Goal: Find specific fact: Find contact information

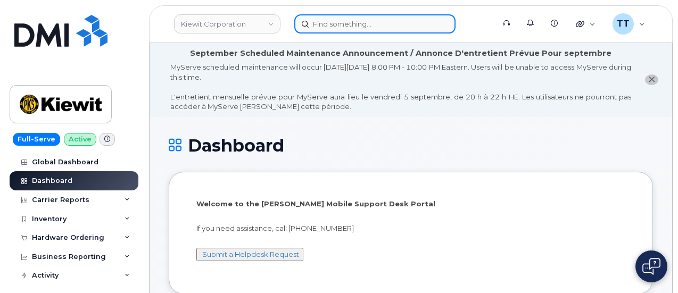
click at [355, 26] on input at bounding box center [374, 23] width 161 height 19
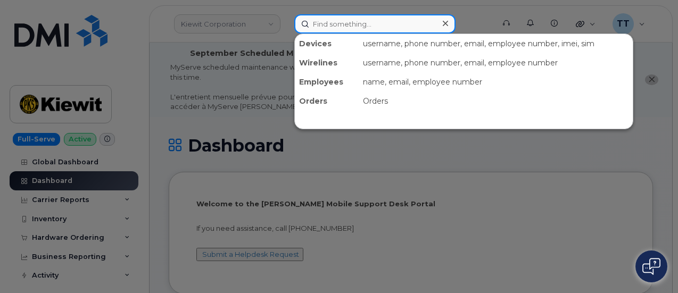
paste input "866-597-4321"
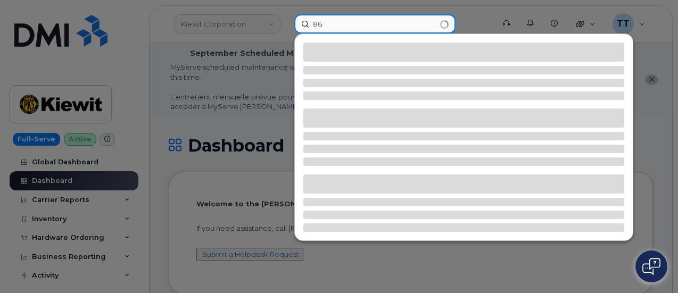
type input "8"
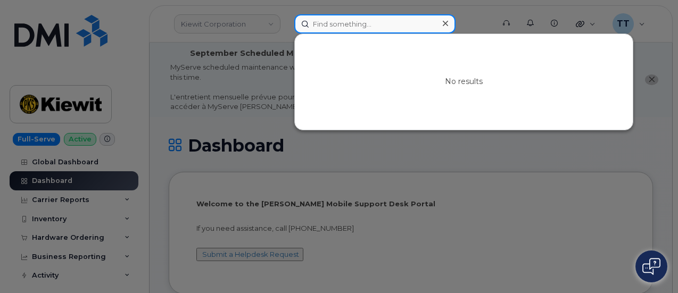
click at [353, 29] on input at bounding box center [374, 23] width 161 height 19
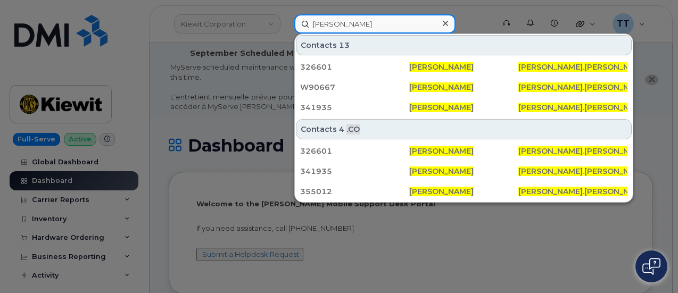
type input "eric lopez"
click at [381, 19] on input "eric lopez" at bounding box center [374, 23] width 161 height 19
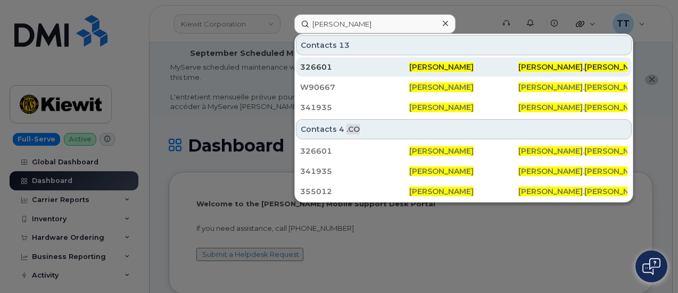
click at [341, 65] on div "326601" at bounding box center [354, 67] width 109 height 11
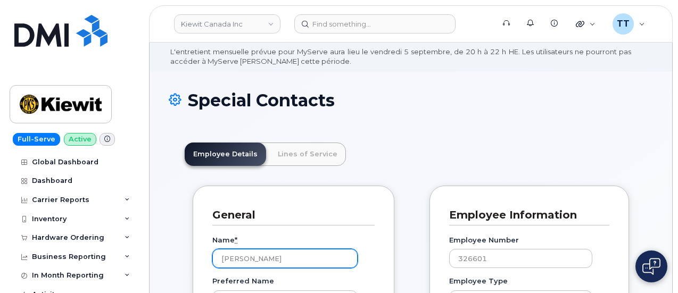
scroll to position [53, 0]
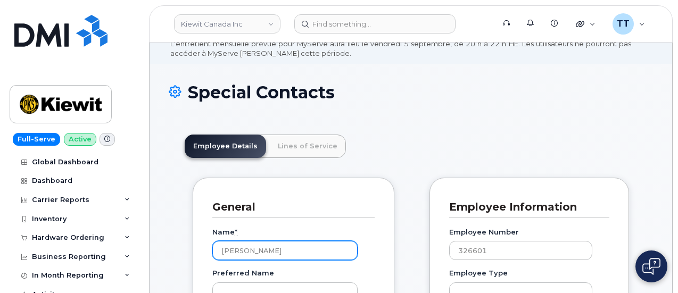
click at [242, 255] on input "Eric Lopez" at bounding box center [284, 250] width 145 height 19
click at [384, 50] on div "MyServe scheduled maintenance will occur on Friday September 5, 8:00 PM - 10:00…" at bounding box center [400, 34] width 461 height 50
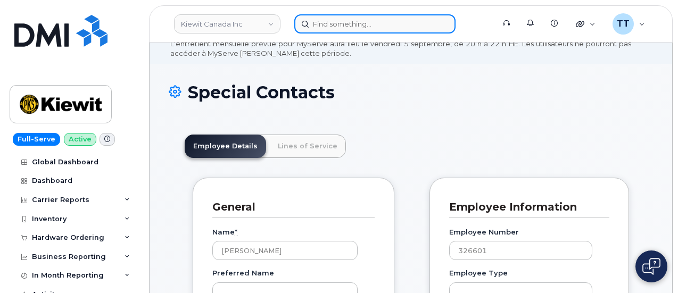
click at [335, 29] on input at bounding box center [374, 23] width 161 height 19
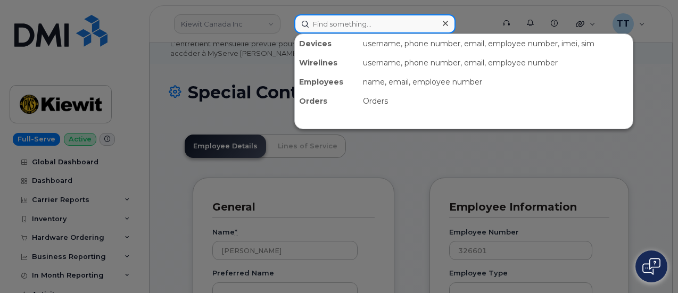
paste input "304-673-2734"
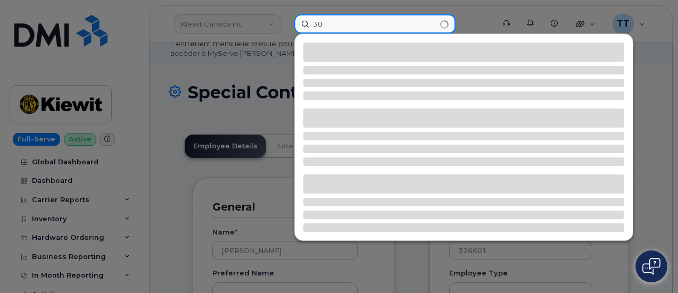
type input "3"
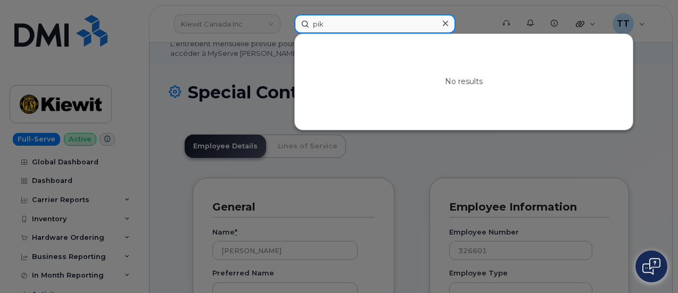
type input "pike"
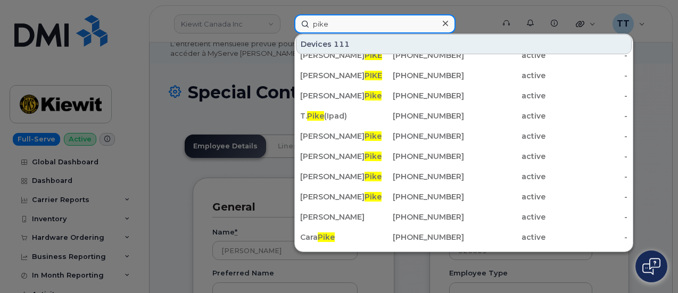
scroll to position [0, 0]
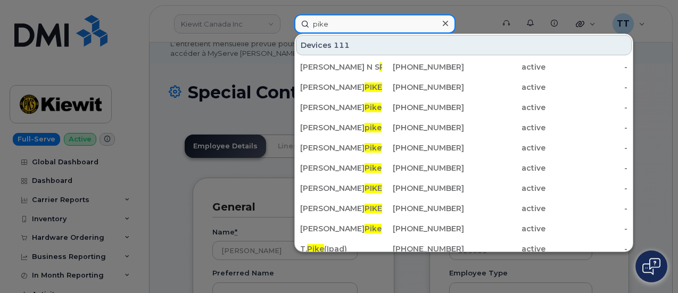
click at [328, 26] on input "pike" at bounding box center [374, 23] width 161 height 19
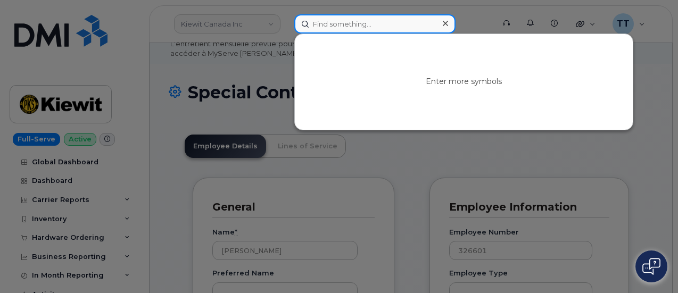
click at [331, 21] on input at bounding box center [374, 23] width 161 height 19
click at [345, 23] on input at bounding box center [374, 23] width 161 height 19
click at [333, 30] on input at bounding box center [374, 23] width 161 height 19
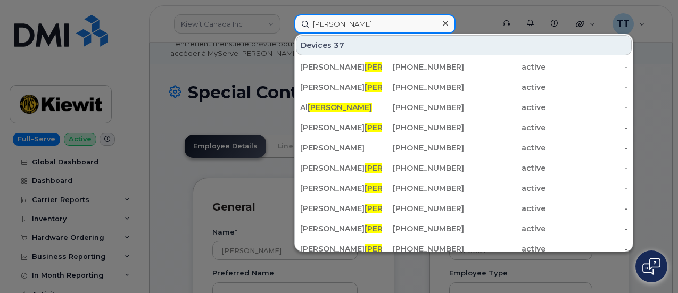
click at [312, 24] on input "leong" at bounding box center [374, 23] width 161 height 19
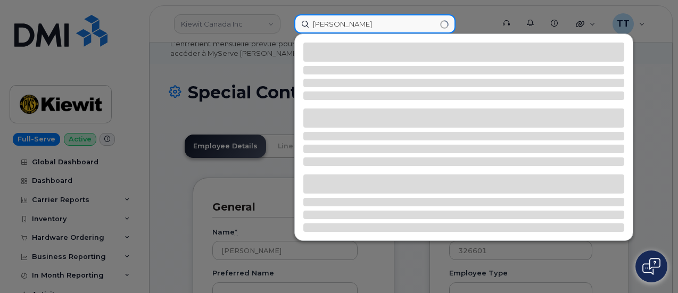
click at [331, 24] on input "kaine leong" at bounding box center [374, 23] width 161 height 19
click at [390, 22] on input "kaine leong" at bounding box center [374, 23] width 161 height 19
type input "kaine leong"
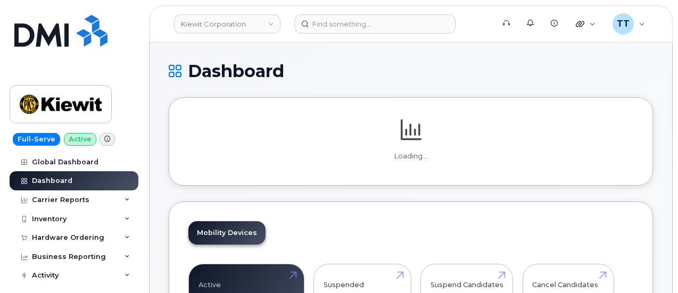
click at [615, 78] on h1 "Dashboard" at bounding box center [411, 71] width 485 height 19
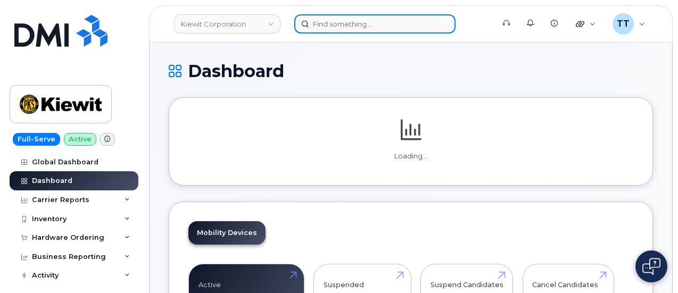
click at [358, 16] on input at bounding box center [374, 23] width 161 height 19
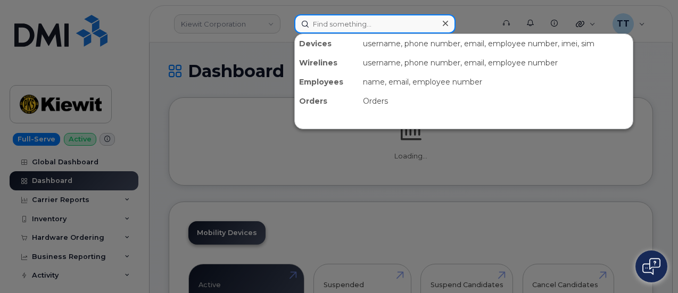
paste input "[PHONE_NUMBER]"
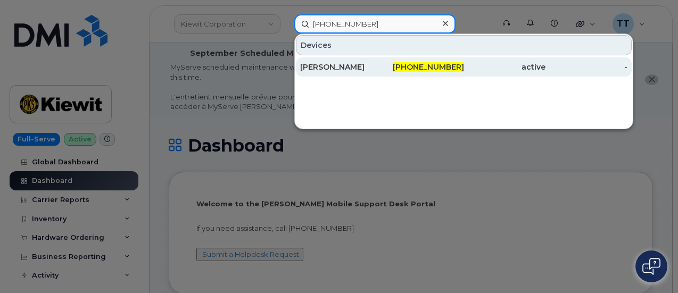
type input "[PHONE_NUMBER]"
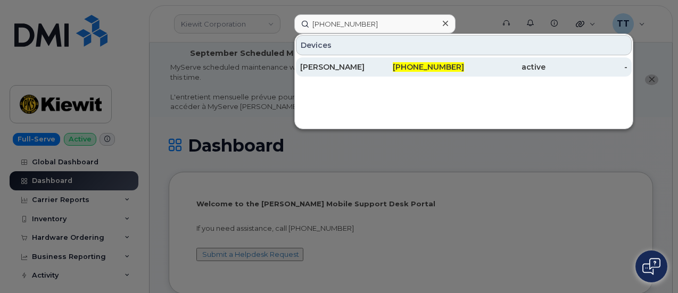
click at [359, 64] on div "[PERSON_NAME]" at bounding box center [341, 67] width 82 height 11
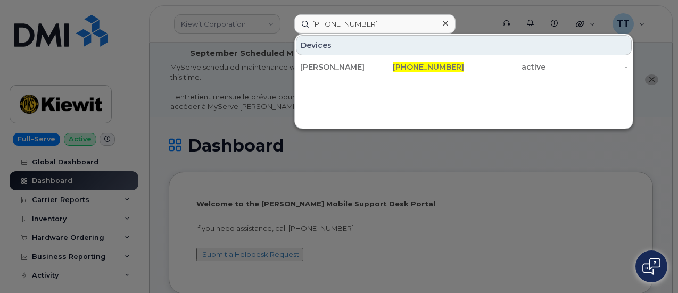
click at [17, 76] on div at bounding box center [339, 146] width 678 height 293
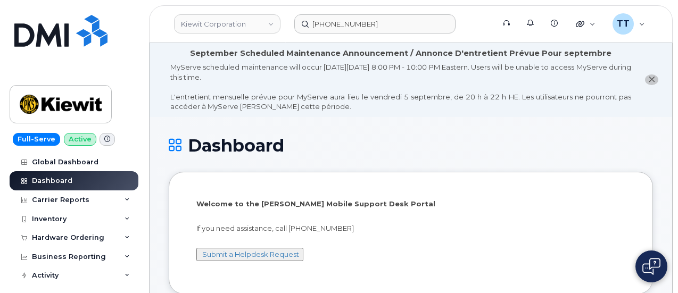
scroll to position [14, 0]
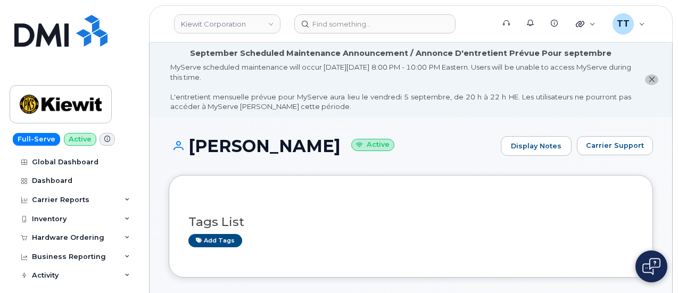
click at [225, 150] on h1 "TIMOTHY ANDERSON Active" at bounding box center [332, 146] width 327 height 19
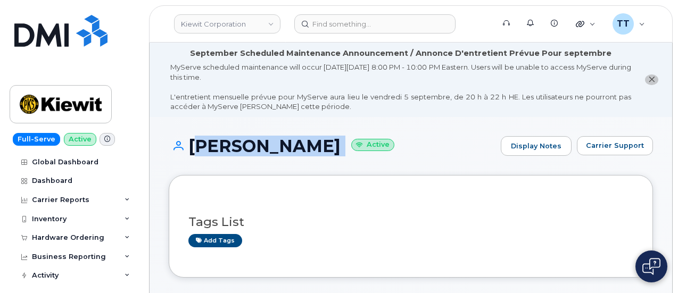
click at [225, 150] on h1 "TIMOTHY ANDERSON Active" at bounding box center [332, 146] width 327 height 19
copy h1 "[PERSON_NAME]"
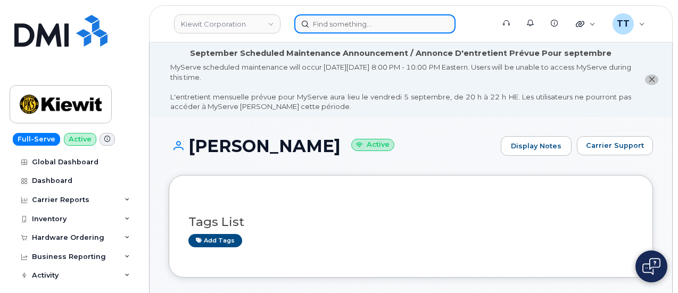
click at [353, 32] on input at bounding box center [374, 23] width 161 height 19
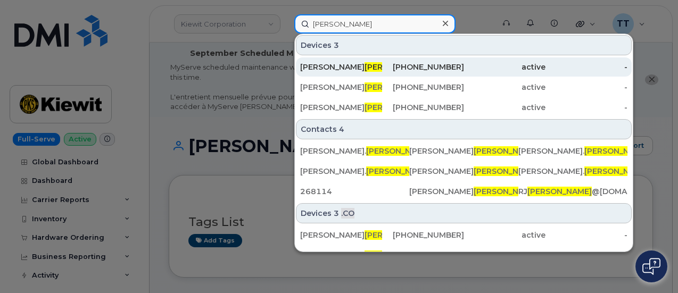
type input "audibert"
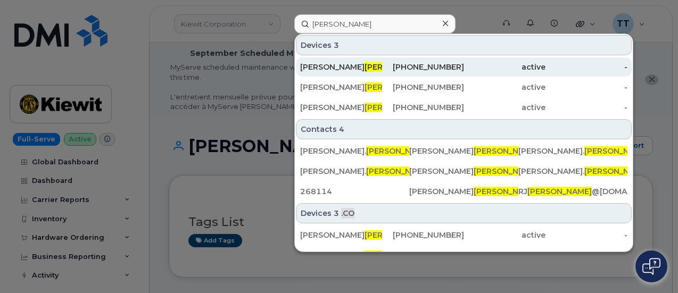
click at [394, 70] on div "985-871-3632" at bounding box center [423, 67] width 82 height 11
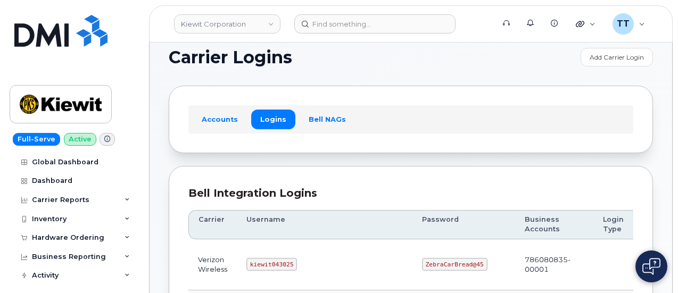
scroll to position [53, 0]
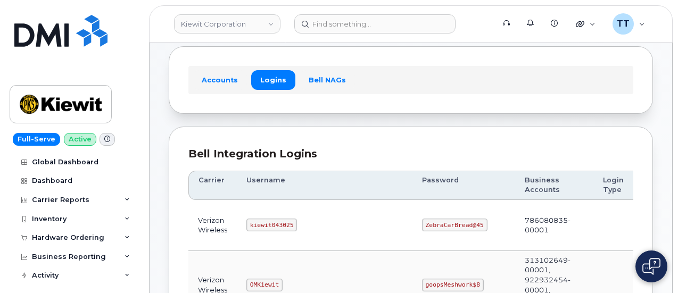
click at [272, 224] on code "kiewit043025" at bounding box center [272, 225] width 51 height 13
click at [271, 224] on code "kiewit043025" at bounding box center [272, 225] width 51 height 13
copy code "kiewit043025"
click at [422, 225] on code "ZebraCarBread@45" at bounding box center [455, 225] width 66 height 13
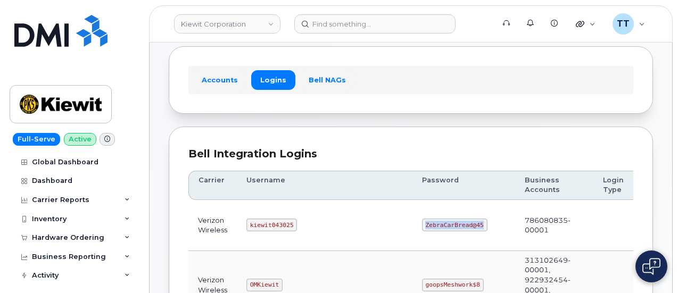
click at [422, 225] on code "ZebraCarBread@45" at bounding box center [455, 225] width 66 height 13
copy code "ZebraCarBread@45"
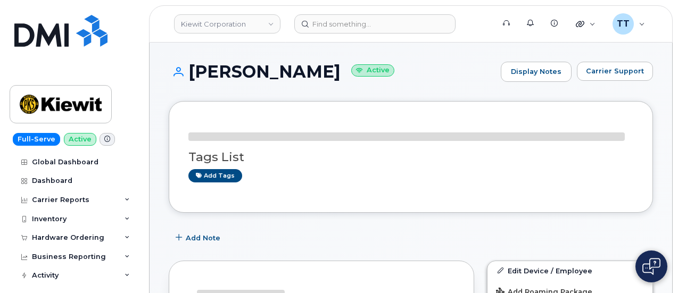
click at [269, 69] on h1 "Ricky Audibert jr. Active" at bounding box center [332, 71] width 327 height 19
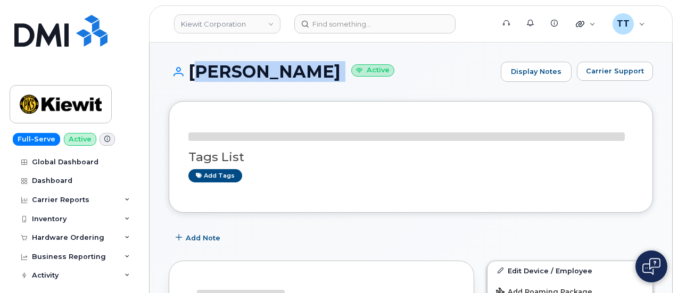
click at [269, 69] on h1 "Ricky Audibert jr. Active" at bounding box center [332, 71] width 327 height 19
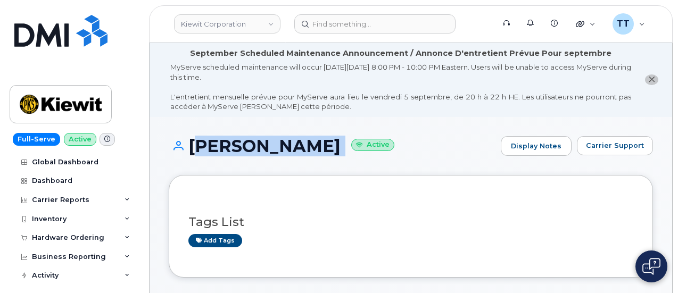
drag, startPoint x: 269, startPoint y: 69, endPoint x: 220, endPoint y: 148, distance: 92.8
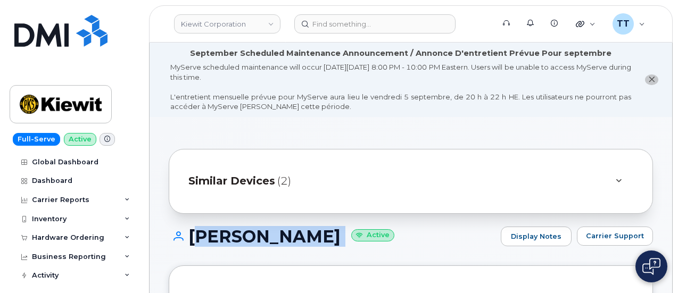
copy h1 "Ricky Audibert jr."
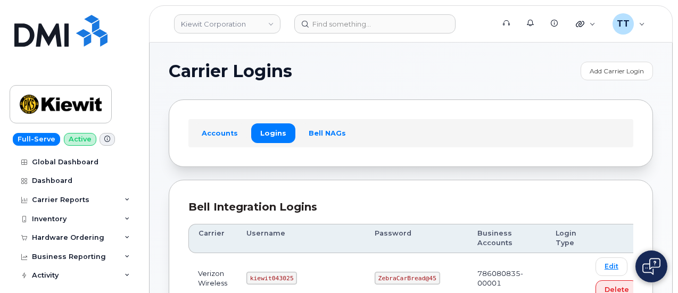
scroll to position [53, 0]
